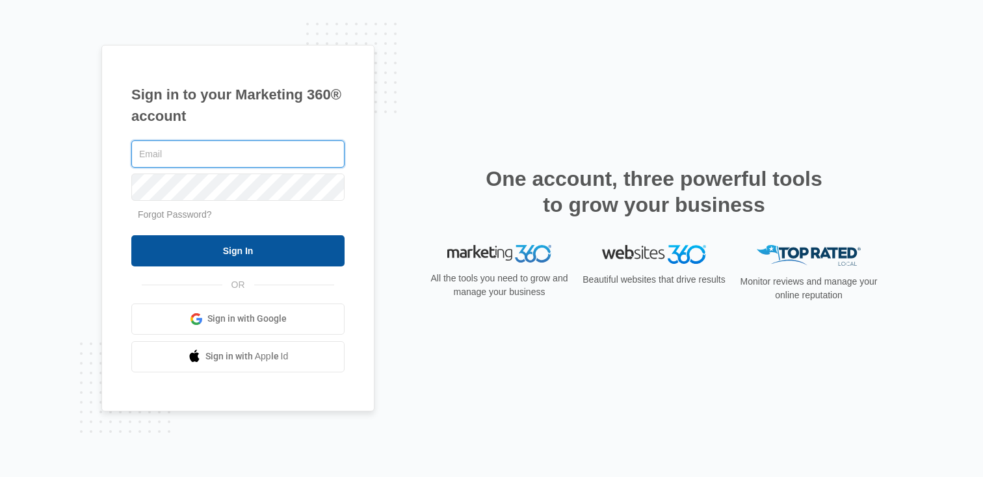
type input "[PERSON_NAME][EMAIL_ADDRESS][PERSON_NAME][DOMAIN_NAME]"
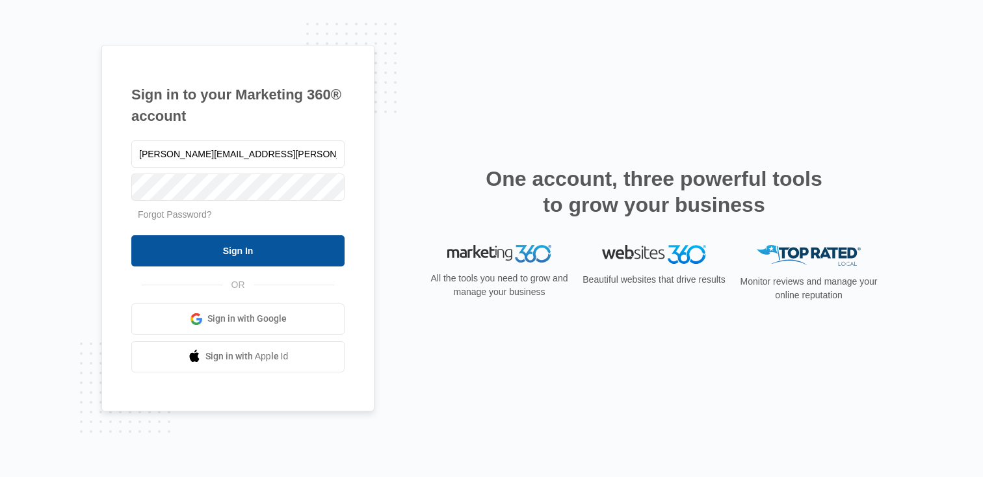
click at [168, 248] on input "Sign In" at bounding box center [237, 250] width 213 height 31
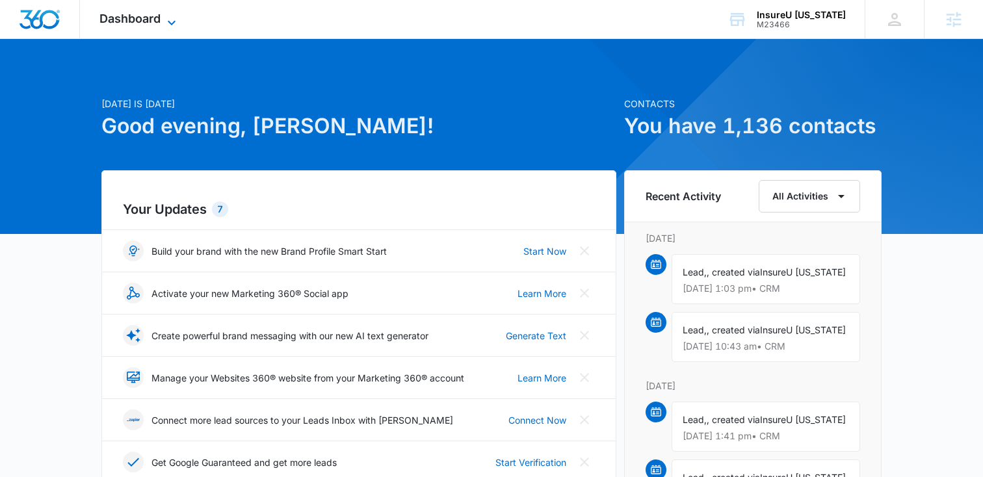
click at [148, 21] on span "Dashboard" at bounding box center [129, 19] width 61 height 14
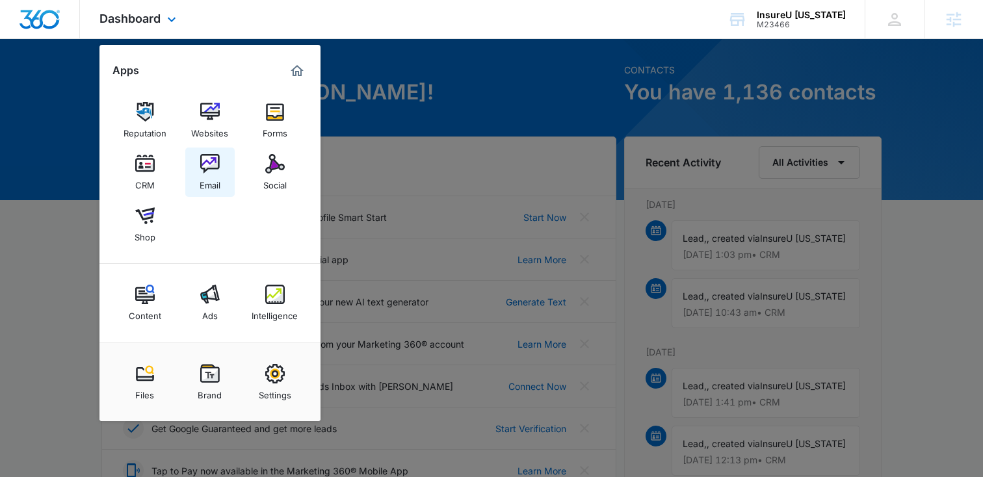
scroll to position [39, 0]
click at [168, 23] on icon at bounding box center [172, 23] width 16 height 16
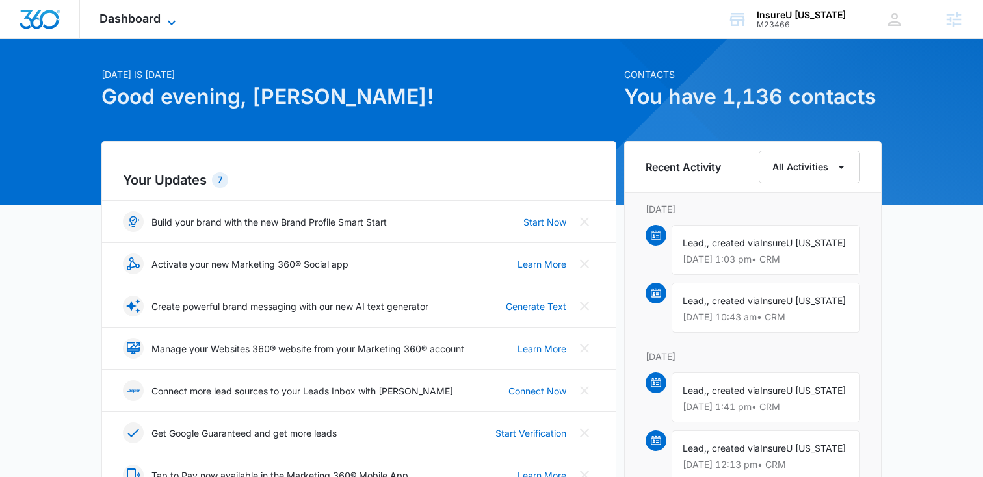
click at [168, 23] on icon at bounding box center [172, 23] width 16 height 16
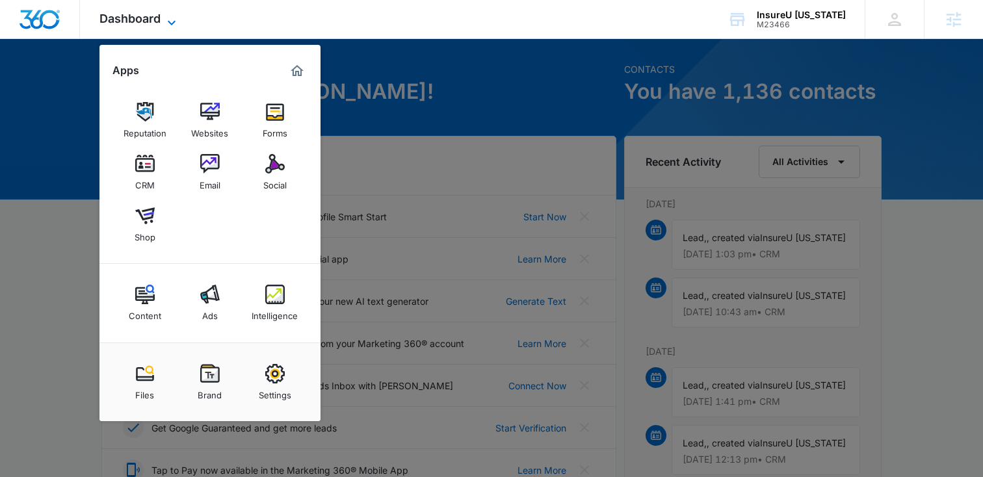
scroll to position [31, 0]
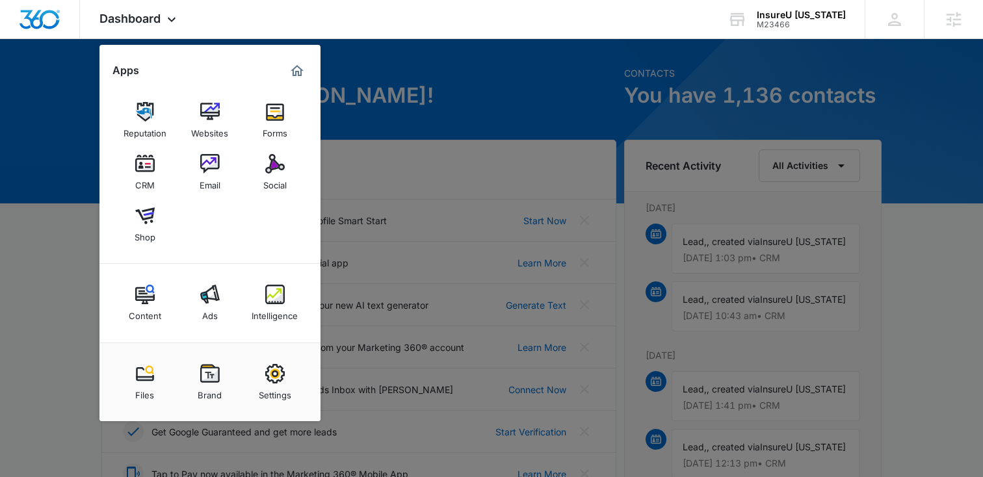
click at [447, 84] on div at bounding box center [491, 238] width 983 height 477
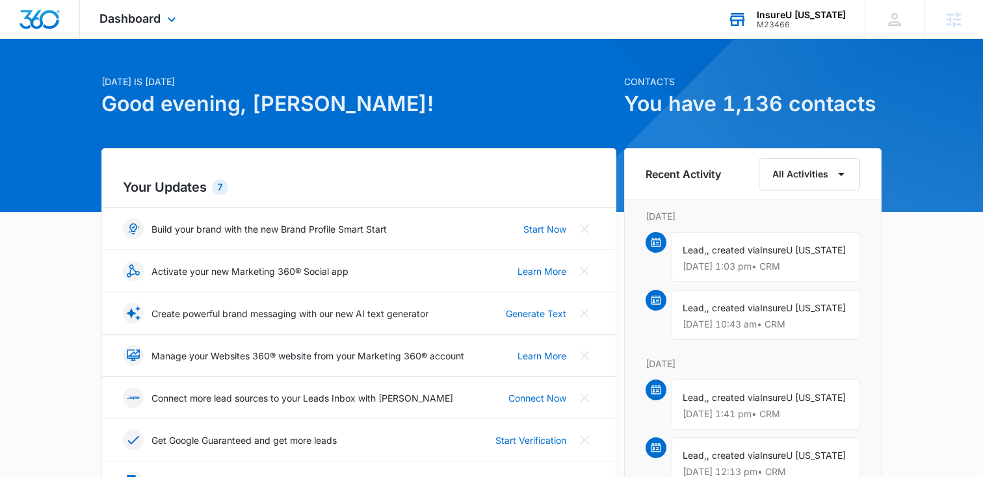
scroll to position [20, 0]
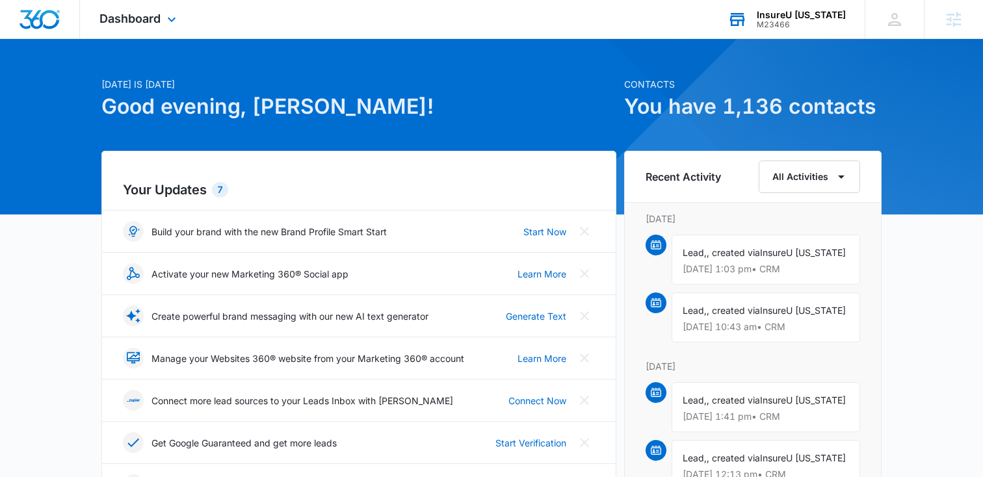
click at [799, 34] on div "InsureU Colorado M23466 Your Accounts View All" at bounding box center [786, 19] width 157 height 38
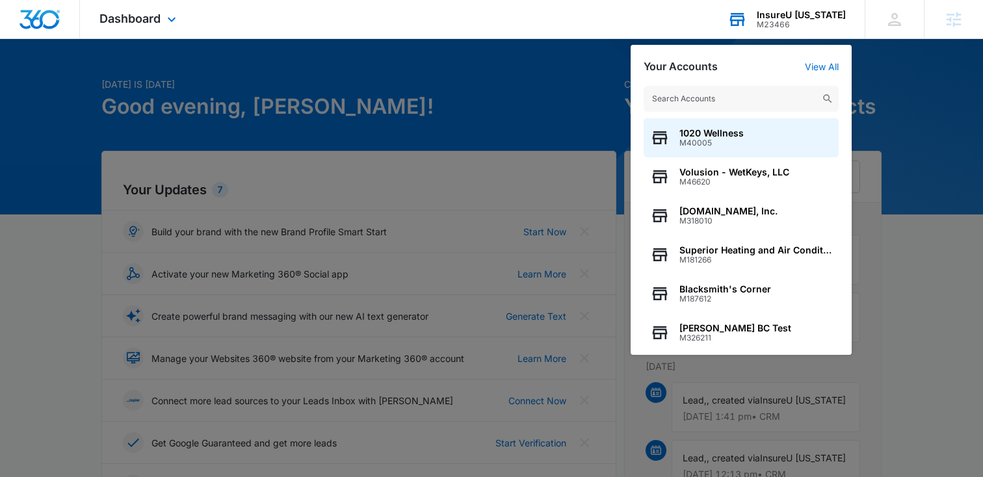
scroll to position [24, 0]
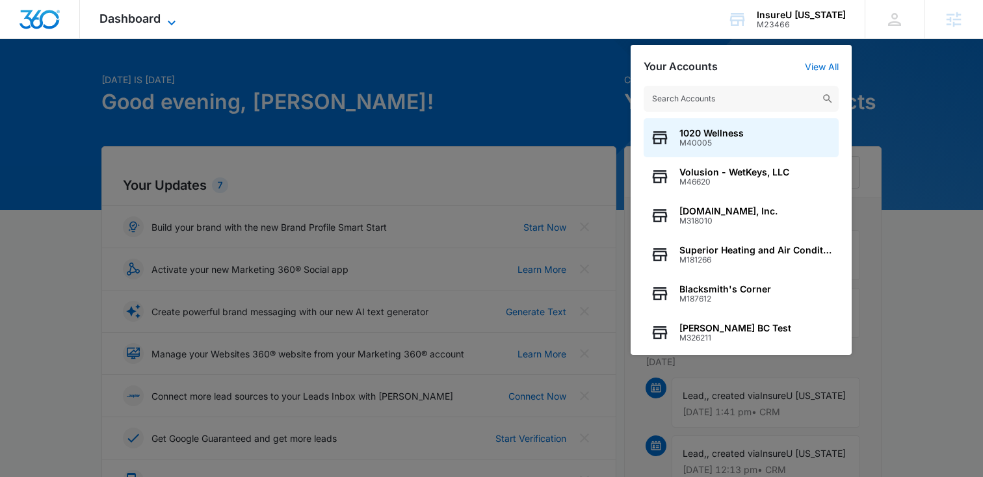
click at [161, 19] on div "Dashboard Apps Reputation Websites Forms CRM Email Social Shop Content Ads Inte…" at bounding box center [139, 19] width 119 height 38
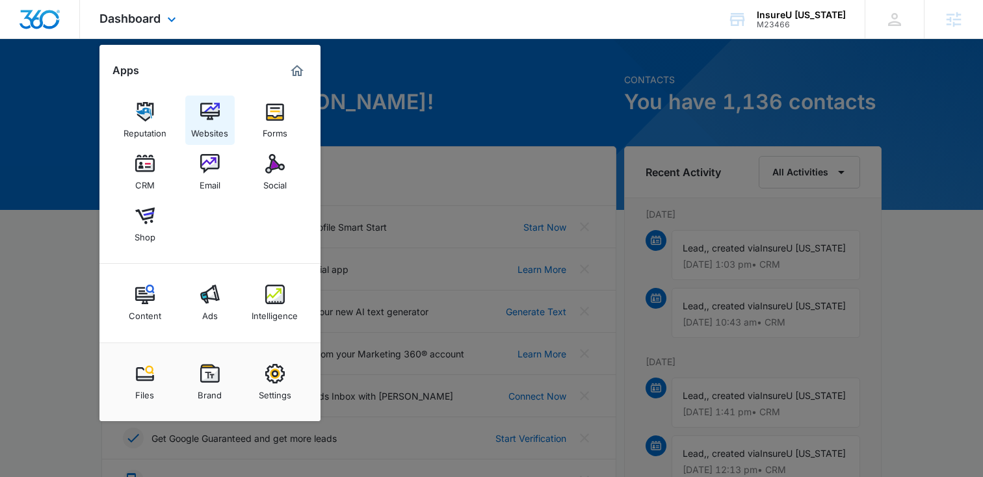
click at [211, 125] on div "Websites" at bounding box center [209, 130] width 37 height 17
